Goal: Browse casually: Explore the website without a specific task or goal

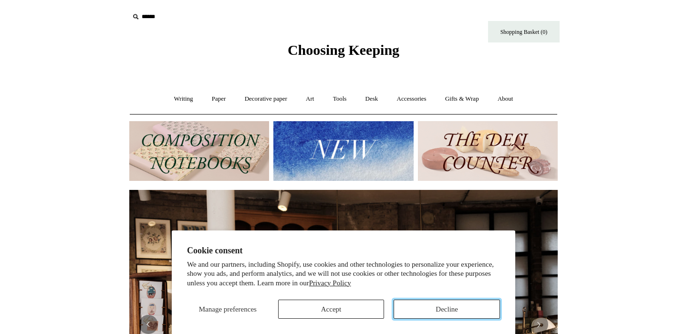
click at [452, 310] on button "Decline" at bounding box center [446, 308] width 106 height 19
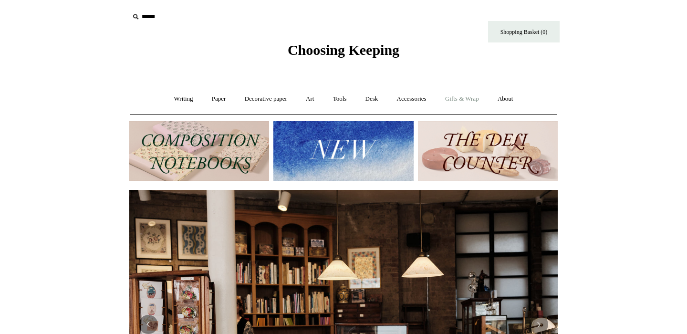
click at [462, 98] on link "Gifts & Wrap +" at bounding box center [461, 98] width 51 height 25
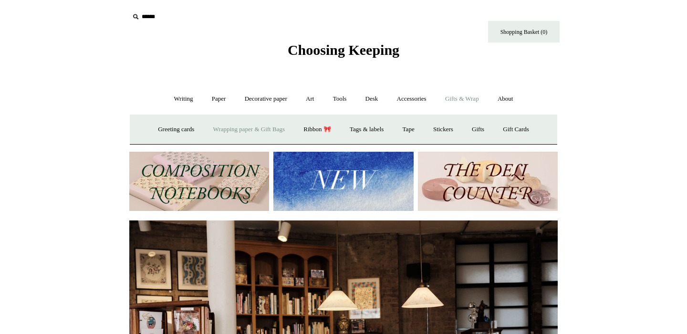
click at [216, 135] on link "Wrapping paper & Gift Bags" at bounding box center [249, 129] width 89 height 25
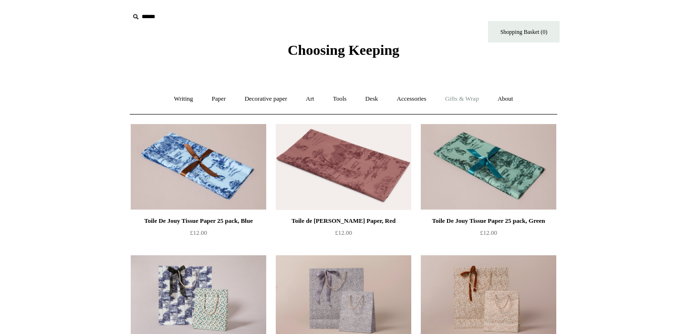
click at [473, 93] on link "Gifts & Wrap +" at bounding box center [461, 98] width 51 height 25
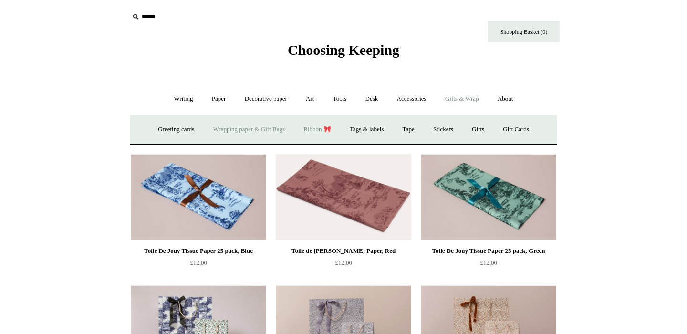
click at [318, 132] on link "Ribbon 🎀" at bounding box center [317, 129] width 45 height 25
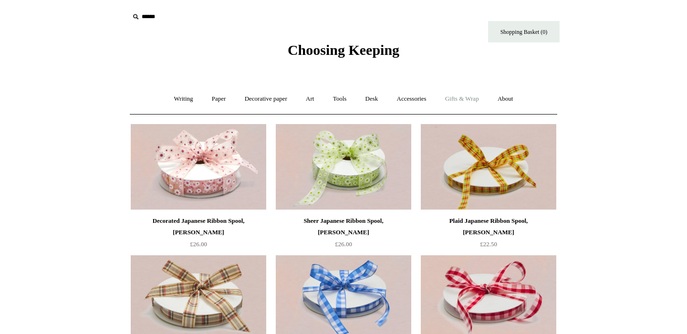
click at [469, 95] on link "Gifts & Wrap +" at bounding box center [461, 98] width 51 height 25
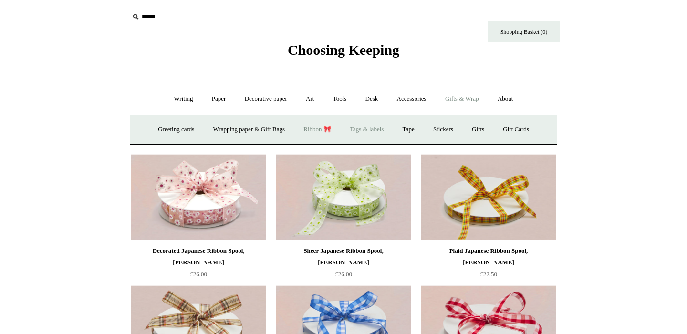
click at [381, 133] on link "Tags & labels" at bounding box center [366, 129] width 51 height 25
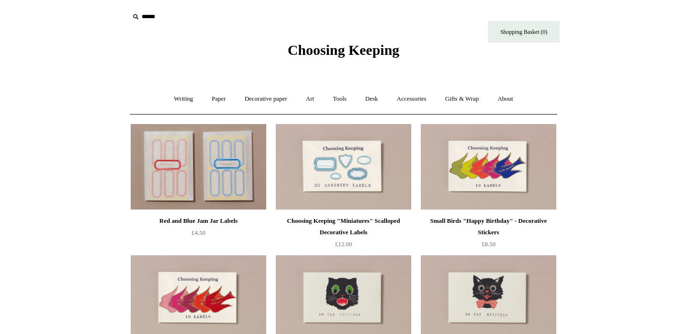
click at [240, 172] on img at bounding box center [198, 167] width 135 height 86
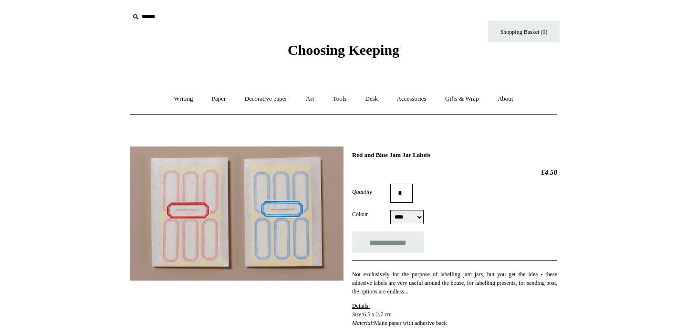
select select "****"
click at [483, 102] on link "Gifts & Wrap +" at bounding box center [461, 98] width 51 height 25
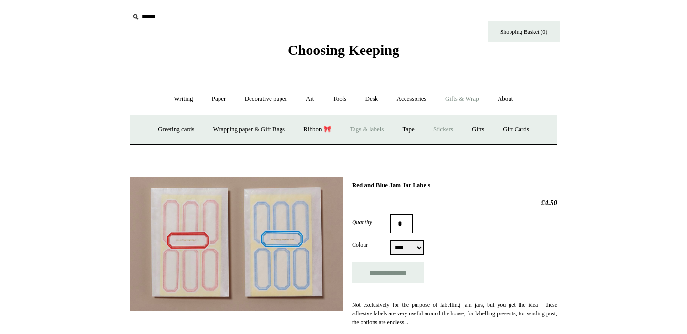
click at [442, 128] on link "Stickers" at bounding box center [442, 129] width 37 height 25
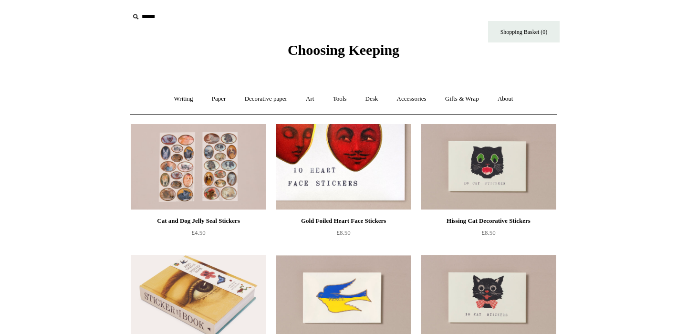
click at [383, 173] on img at bounding box center [343, 167] width 135 height 86
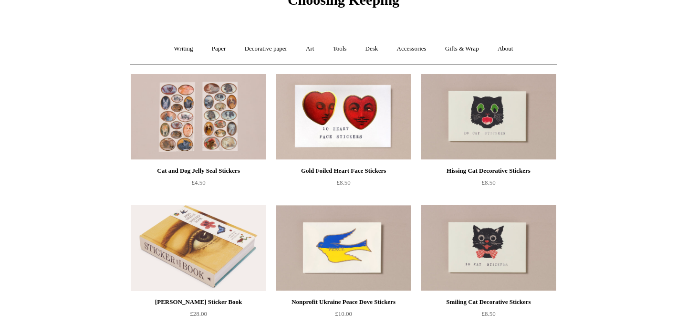
scroll to position [7, 0]
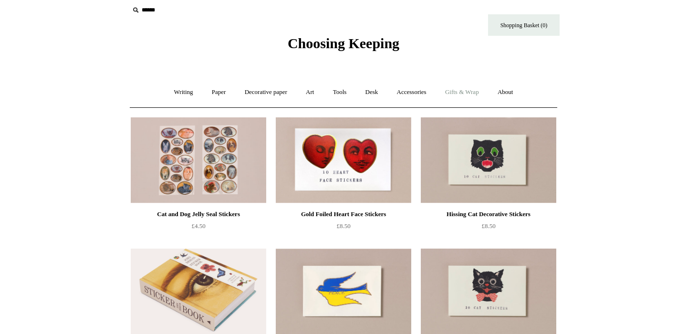
click at [482, 88] on link "Gifts & Wrap +" at bounding box center [461, 92] width 51 height 25
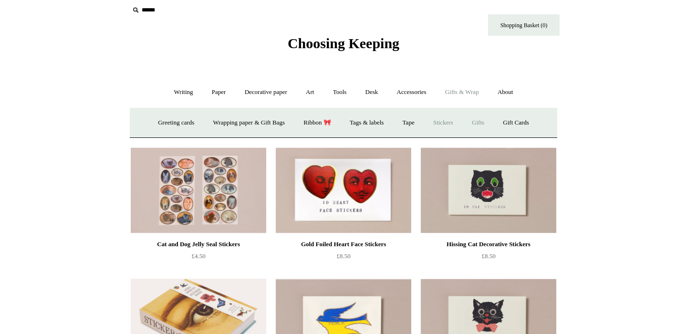
click at [485, 120] on link "Gifts +" at bounding box center [478, 122] width 30 height 25
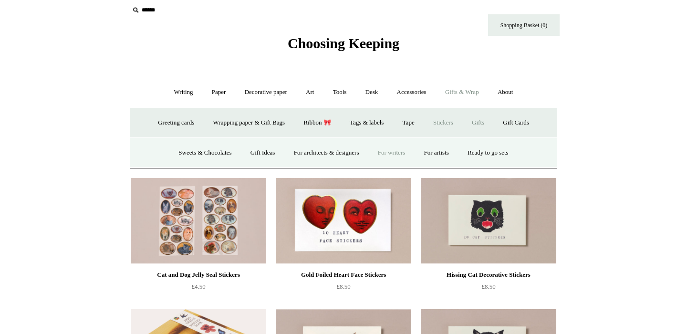
click at [378, 155] on link "For writers" at bounding box center [391, 152] width 44 height 25
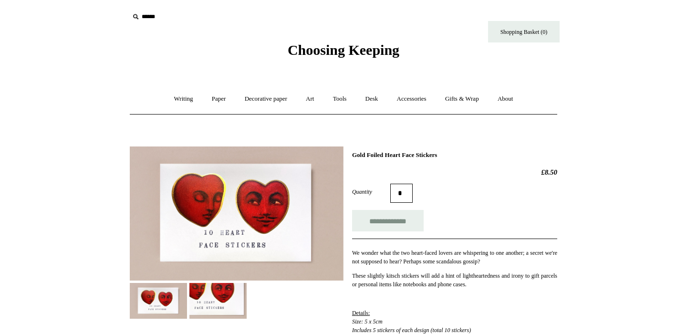
click at [216, 297] on img at bounding box center [217, 301] width 57 height 36
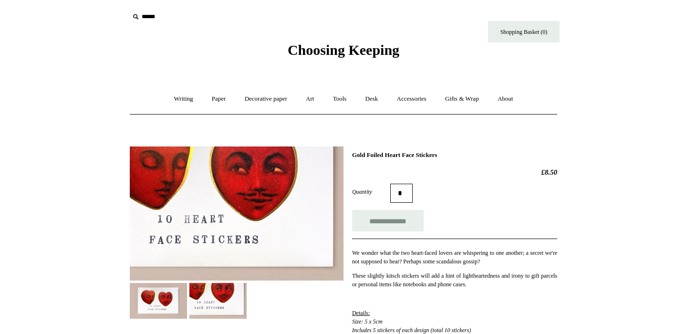
click at [159, 306] on img at bounding box center [158, 301] width 57 height 36
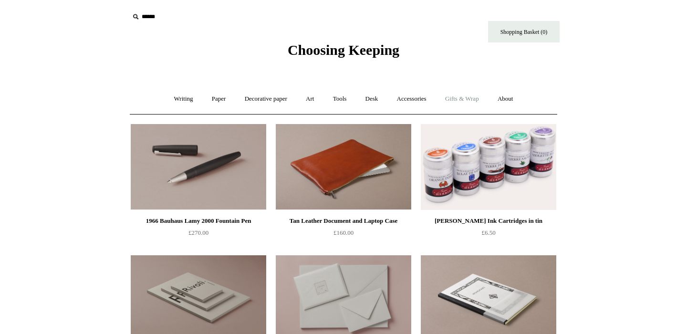
click at [472, 98] on link "Gifts & Wrap +" at bounding box center [461, 98] width 51 height 25
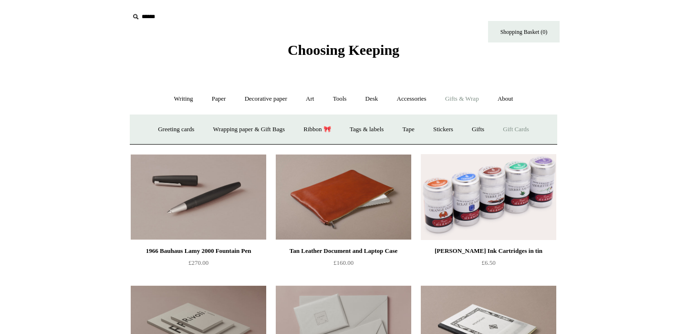
click at [530, 127] on link "Gift Cards" at bounding box center [515, 129] width 43 height 25
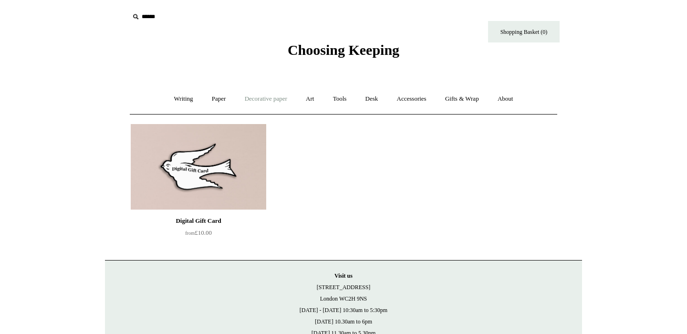
click at [268, 104] on link "Decorative paper +" at bounding box center [266, 98] width 60 height 25
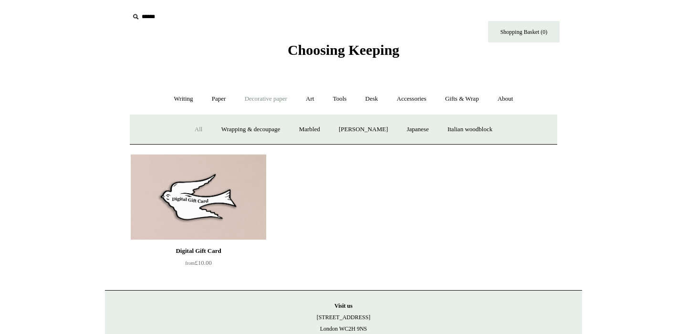
click at [197, 129] on link "All" at bounding box center [198, 129] width 25 height 25
click at [344, 53] on span "Choosing Keeping" at bounding box center [344, 50] width 112 height 16
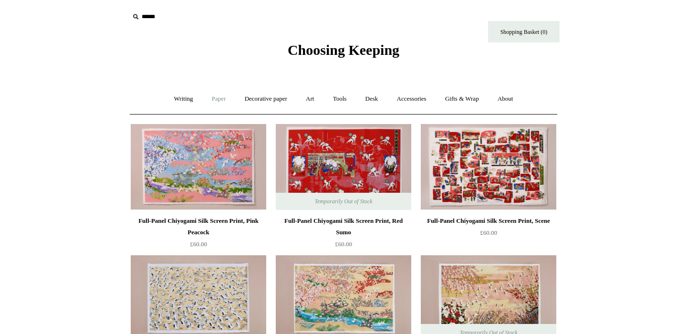
click at [223, 96] on link "Paper +" at bounding box center [218, 98] width 31 height 25
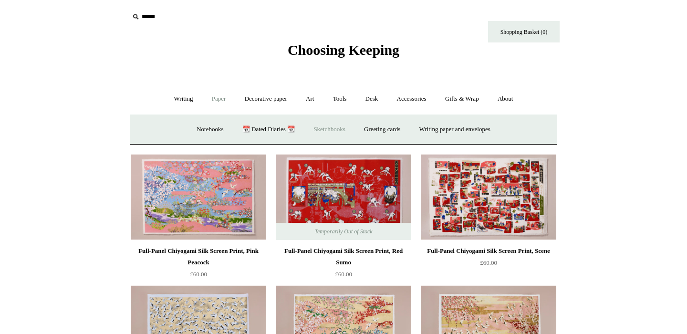
click at [332, 130] on link "Sketchbooks +" at bounding box center [329, 129] width 49 height 25
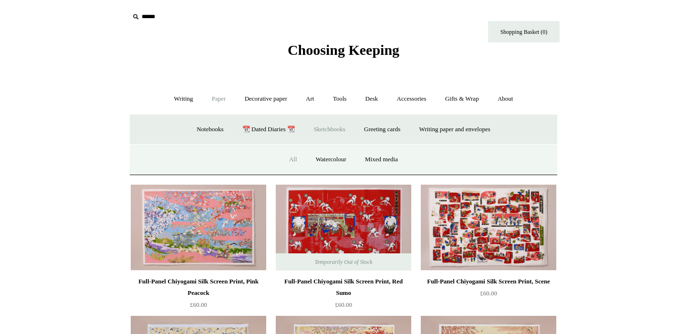
click at [294, 160] on link "All" at bounding box center [292, 159] width 25 height 25
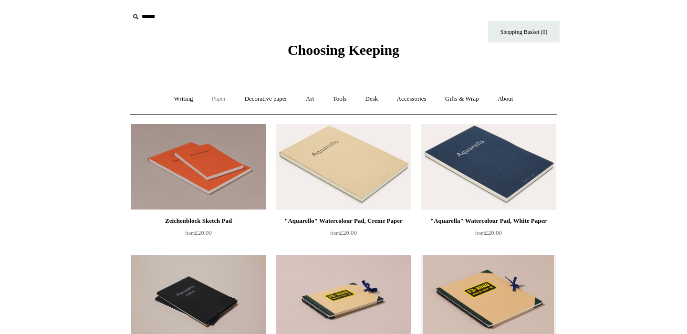
click at [216, 104] on link "Paper +" at bounding box center [218, 98] width 31 height 25
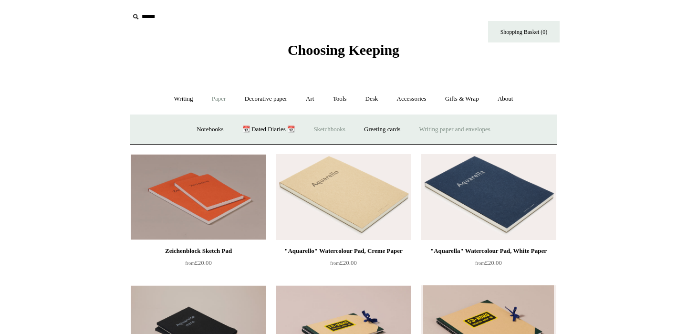
click at [457, 130] on link "Writing paper and envelopes +" at bounding box center [455, 129] width 88 height 25
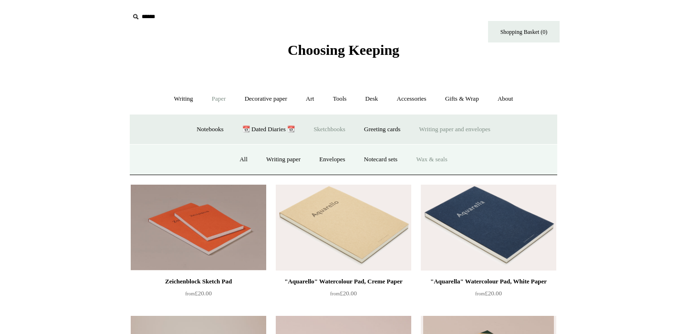
click at [432, 162] on link "Wax & seals" at bounding box center [431, 159] width 48 height 25
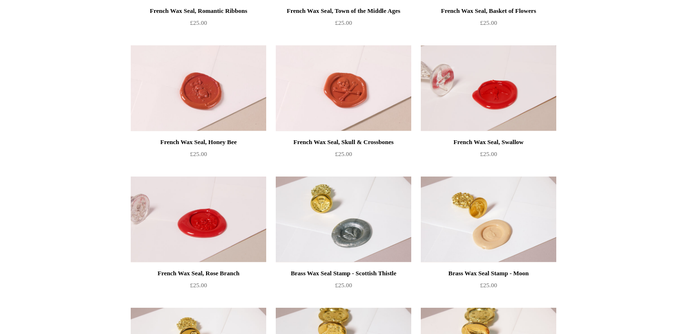
scroll to position [482, 0]
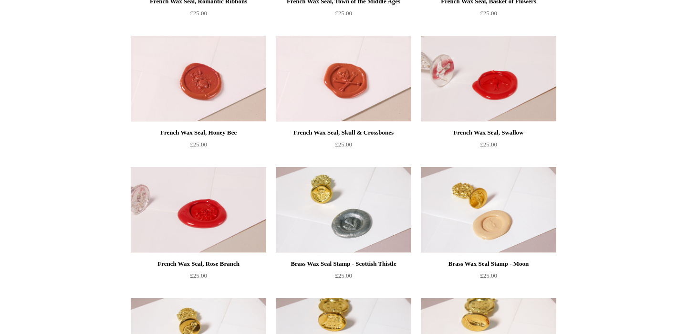
click at [235, 237] on img at bounding box center [198, 210] width 135 height 86
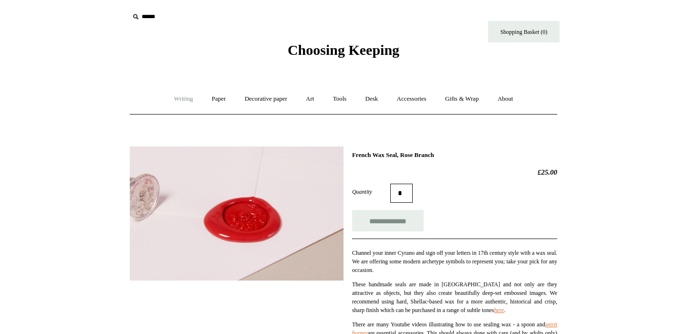
click at [182, 100] on link "Writing +" at bounding box center [183, 98] width 36 height 25
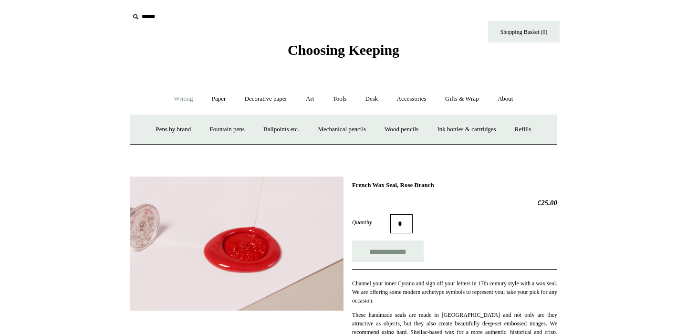
click at [386, 59] on div "Choosing Keeping" at bounding box center [343, 29] width 477 height 59
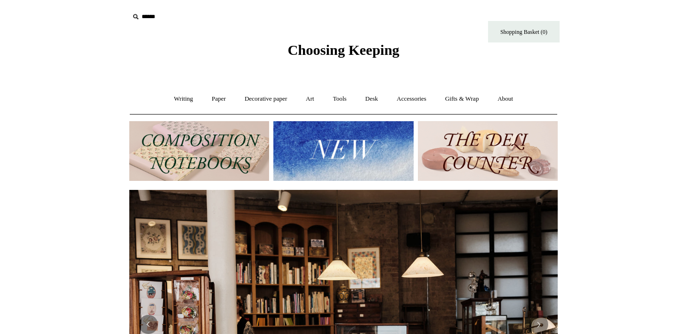
click at [229, 144] on img at bounding box center [199, 151] width 140 height 60
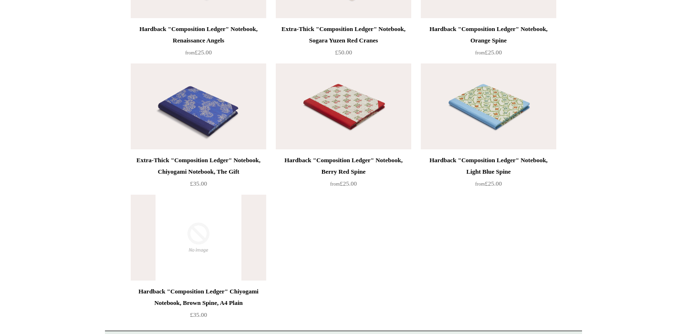
scroll to position [2218, 0]
